Goal: Task Accomplishment & Management: Use online tool/utility

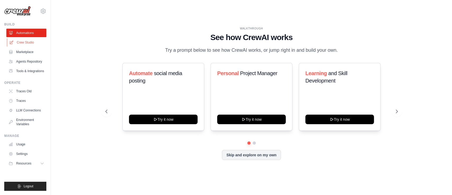
click at [29, 41] on link "Crew Studio" at bounding box center [27, 42] width 40 height 8
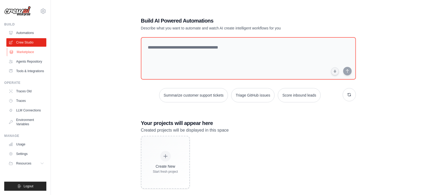
click at [26, 50] on link "Marketplace" at bounding box center [27, 52] width 40 height 8
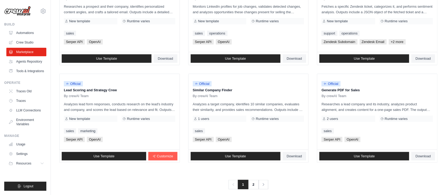
scroll to position [295, 0]
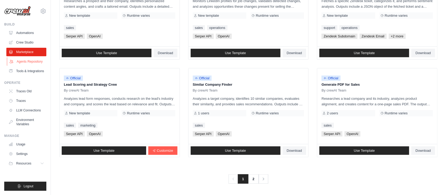
click at [37, 62] on link "Agents Repository" at bounding box center [27, 61] width 40 height 8
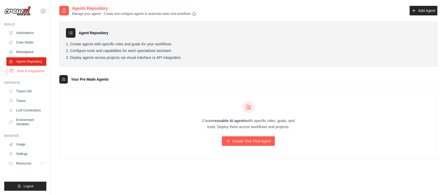
click at [31, 68] on link "Tools & Integrations" at bounding box center [27, 71] width 40 height 8
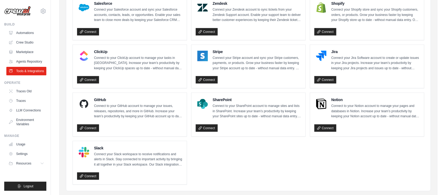
scroll to position [280, 0]
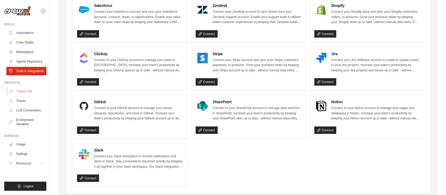
click at [36, 92] on link "Traces Old" at bounding box center [27, 91] width 40 height 8
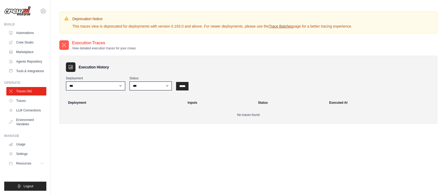
click at [30, 105] on ul "Traces Old Traces LLM Connections Environment Variables" at bounding box center [26, 107] width 40 height 41
click at [24, 103] on link "Traces" at bounding box center [27, 100] width 40 height 8
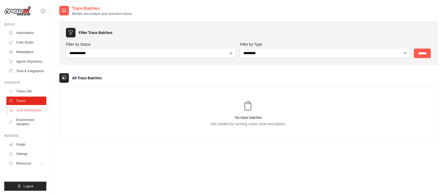
click at [36, 109] on link "LLM Connections" at bounding box center [27, 110] width 40 height 8
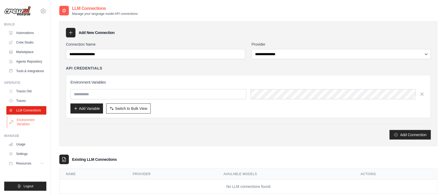
click at [34, 121] on link "Environment Variables" at bounding box center [27, 121] width 40 height 13
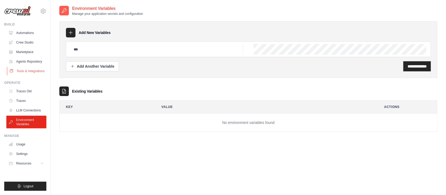
click at [36, 67] on link "Tools & Integrations" at bounding box center [27, 71] width 40 height 8
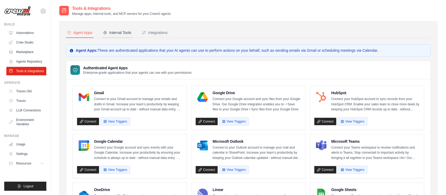
click at [127, 33] on div "Internal Tools" at bounding box center [117, 32] width 28 height 5
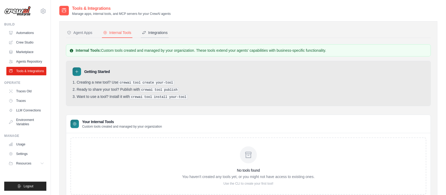
click at [163, 35] on div "Integrations" at bounding box center [155, 32] width 26 height 5
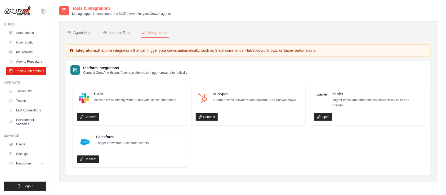
click at [82, 33] on div "Agent Apps" at bounding box center [79, 32] width 25 height 5
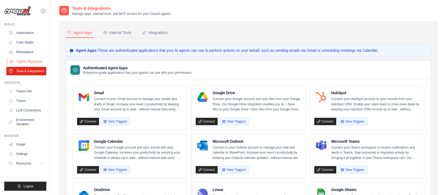
click at [34, 59] on link "Agents Repository" at bounding box center [27, 61] width 40 height 8
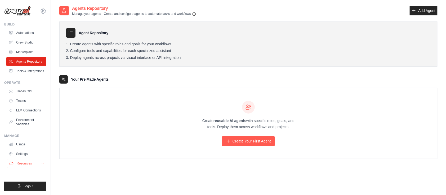
click at [46, 163] on button "Resources" at bounding box center [27, 163] width 40 height 8
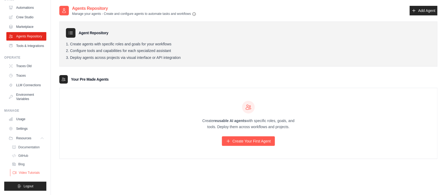
click at [25, 170] on span "Video Tutorials" at bounding box center [29, 172] width 21 height 4
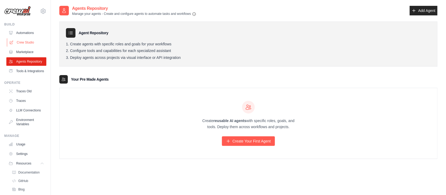
click at [28, 39] on link "Crew Studio" at bounding box center [27, 42] width 40 height 8
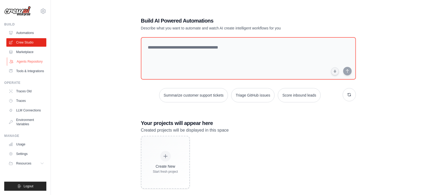
click at [29, 60] on link "Agents Repository" at bounding box center [27, 61] width 40 height 8
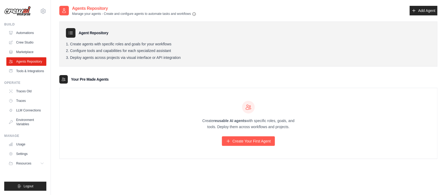
click at [127, 118] on div "Create reusable AI agents with specific roles, goals, and tools. Deploy them ac…" at bounding box center [249, 123] width 378 height 70
click at [30, 49] on link "Marketplace" at bounding box center [27, 52] width 40 height 8
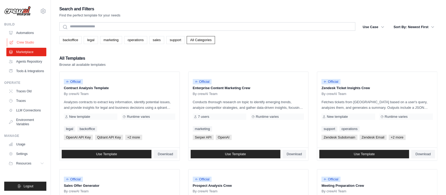
click at [33, 43] on link "Crew Studio" at bounding box center [27, 42] width 40 height 8
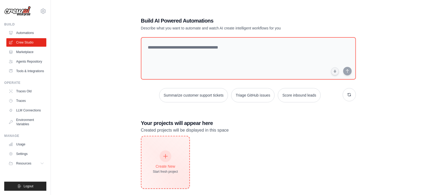
click at [163, 168] on div "Create New Start fresh project" at bounding box center [165, 162] width 25 height 23
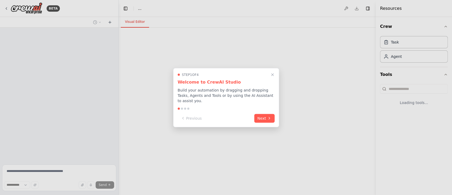
select select "****"
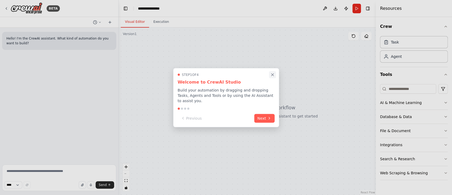
click at [272, 76] on icon "Close walkthrough" at bounding box center [272, 74] width 2 height 2
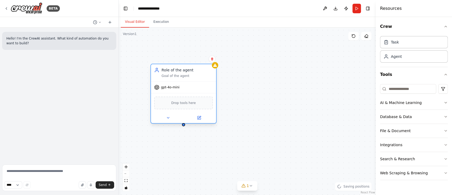
drag, startPoint x: 254, startPoint y: 78, endPoint x: 178, endPoint y: 71, distance: 76.8
click at [178, 71] on div "Role of the agent Goal of the agent" at bounding box center [187, 72] width 51 height 11
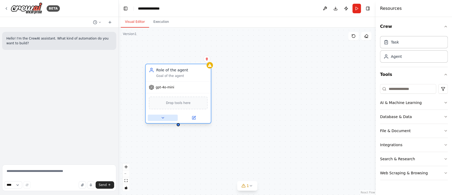
click at [162, 120] on button at bounding box center [163, 117] width 30 height 6
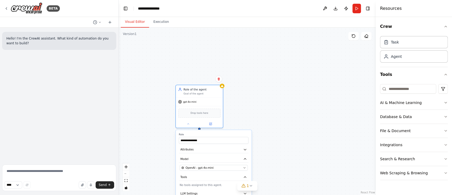
click at [302, 108] on div "**********" at bounding box center [247, 111] width 257 height 167
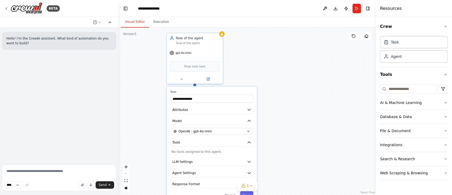
drag, startPoint x: 292, startPoint y: 126, endPoint x: 306, endPoint y: 78, distance: 49.8
click at [306, 78] on div "**********" at bounding box center [247, 111] width 257 height 167
click at [246, 113] on button "Attributes" at bounding box center [211, 109] width 83 height 8
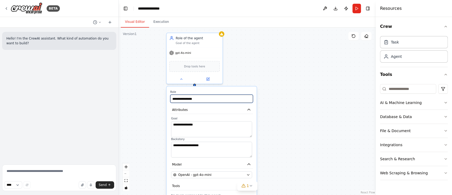
click at [216, 95] on input "**********" at bounding box center [211, 99] width 83 height 8
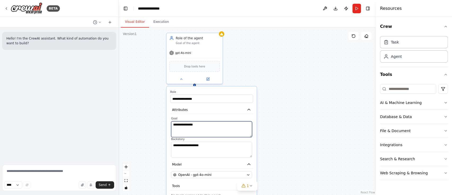
click at [212, 125] on textarea "**********" at bounding box center [211, 129] width 81 height 16
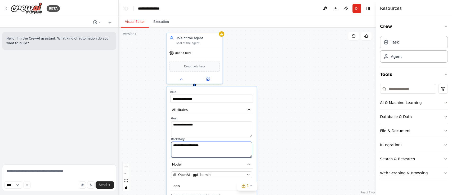
click at [214, 146] on textarea "**********" at bounding box center [211, 149] width 81 height 16
click at [248, 110] on icon "button" at bounding box center [248, 109] width 5 height 5
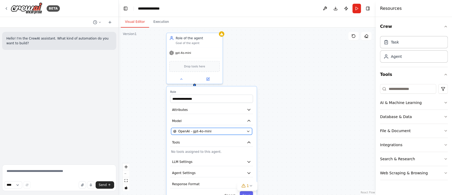
click at [249, 132] on button "OpenAI - gpt-4o-mini" at bounding box center [211, 131] width 81 height 7
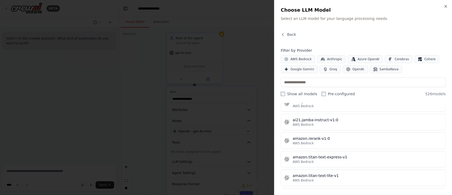
scroll to position [324, 0]
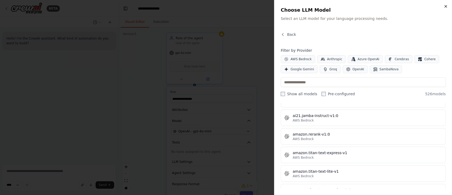
click at [447, 7] on icon "button" at bounding box center [445, 6] width 4 height 4
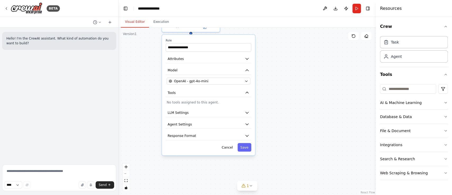
drag, startPoint x: 318, startPoint y: 144, endPoint x: 317, endPoint y: 86, distance: 57.5
click at [317, 86] on div "**********" at bounding box center [247, 111] width 257 height 167
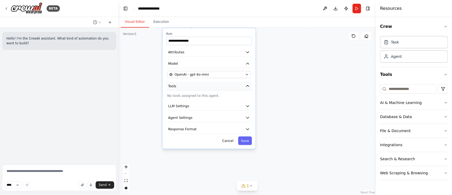
click at [243, 86] on button "Tools" at bounding box center [209, 86] width 86 height 9
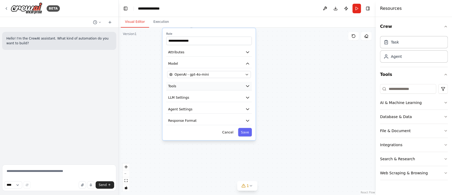
click at [245, 84] on icon "button" at bounding box center [247, 85] width 5 height 5
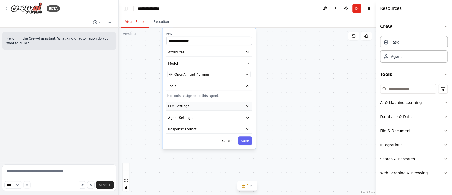
click at [248, 107] on icon "button" at bounding box center [247, 106] width 5 height 5
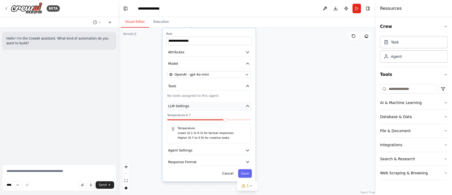
click at [248, 107] on icon "button" at bounding box center [247, 106] width 5 height 5
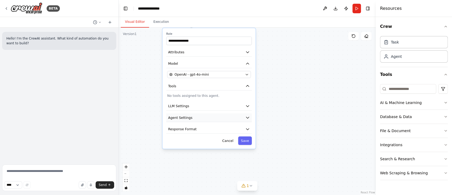
click at [247, 120] on button "Agent Settings" at bounding box center [209, 117] width 86 height 9
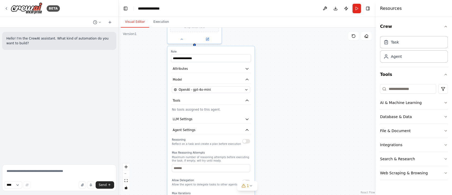
drag, startPoint x: 332, startPoint y: 82, endPoint x: 306, endPoint y: 95, distance: 29.1
click at [306, 95] on div "**********" at bounding box center [247, 111] width 257 height 167
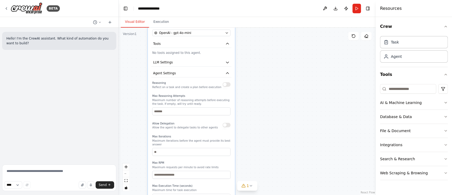
drag, startPoint x: 286, startPoint y: 130, endPoint x: 293, endPoint y: 61, distance: 69.5
click at [293, 61] on div "**********" at bounding box center [247, 111] width 257 height 167
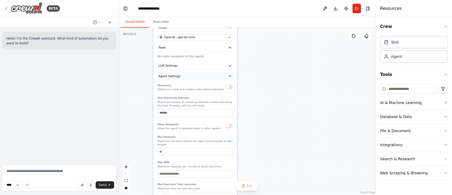
click at [230, 77] on icon "button" at bounding box center [230, 76] width 4 height 4
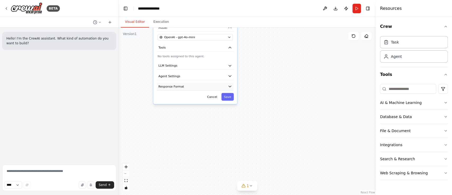
click at [231, 86] on icon "button" at bounding box center [230, 86] width 2 height 1
click at [231, 85] on icon "button" at bounding box center [230, 86] width 4 height 4
click at [326, 97] on div "**********" at bounding box center [247, 111] width 257 height 167
click at [229, 88] on icon "button" at bounding box center [230, 86] width 4 height 4
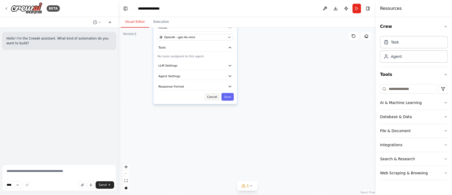
click at [216, 96] on button "Cancel" at bounding box center [211, 97] width 15 height 8
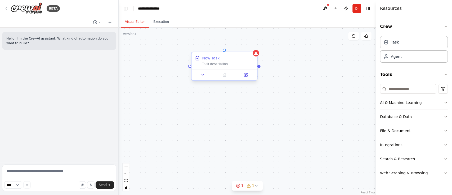
click at [204, 80] on div "New Task Task description" at bounding box center [224, 66] width 66 height 29
click at [203, 77] on button at bounding box center [203, 74] width 18 height 6
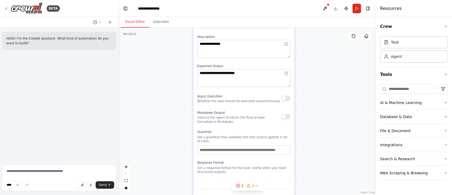
drag, startPoint x: 341, startPoint y: 144, endPoint x: 339, endPoint y: 62, distance: 82.1
click at [339, 62] on div "**********" at bounding box center [247, 111] width 257 height 167
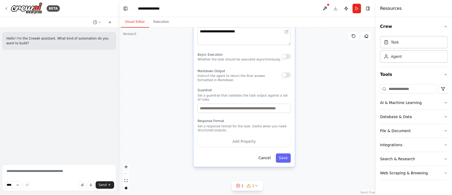
drag, startPoint x: 337, startPoint y: 123, endPoint x: 335, endPoint y: 90, distance: 32.3
click at [335, 90] on div "**********" at bounding box center [247, 111] width 257 height 167
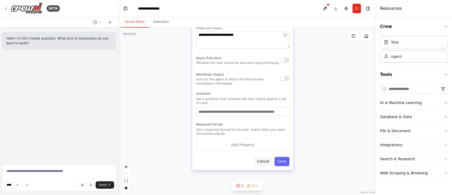
click at [265, 159] on button "Cancel" at bounding box center [263, 160] width 18 height 9
